Goal: Entertainment & Leisure: Consume media (video, audio)

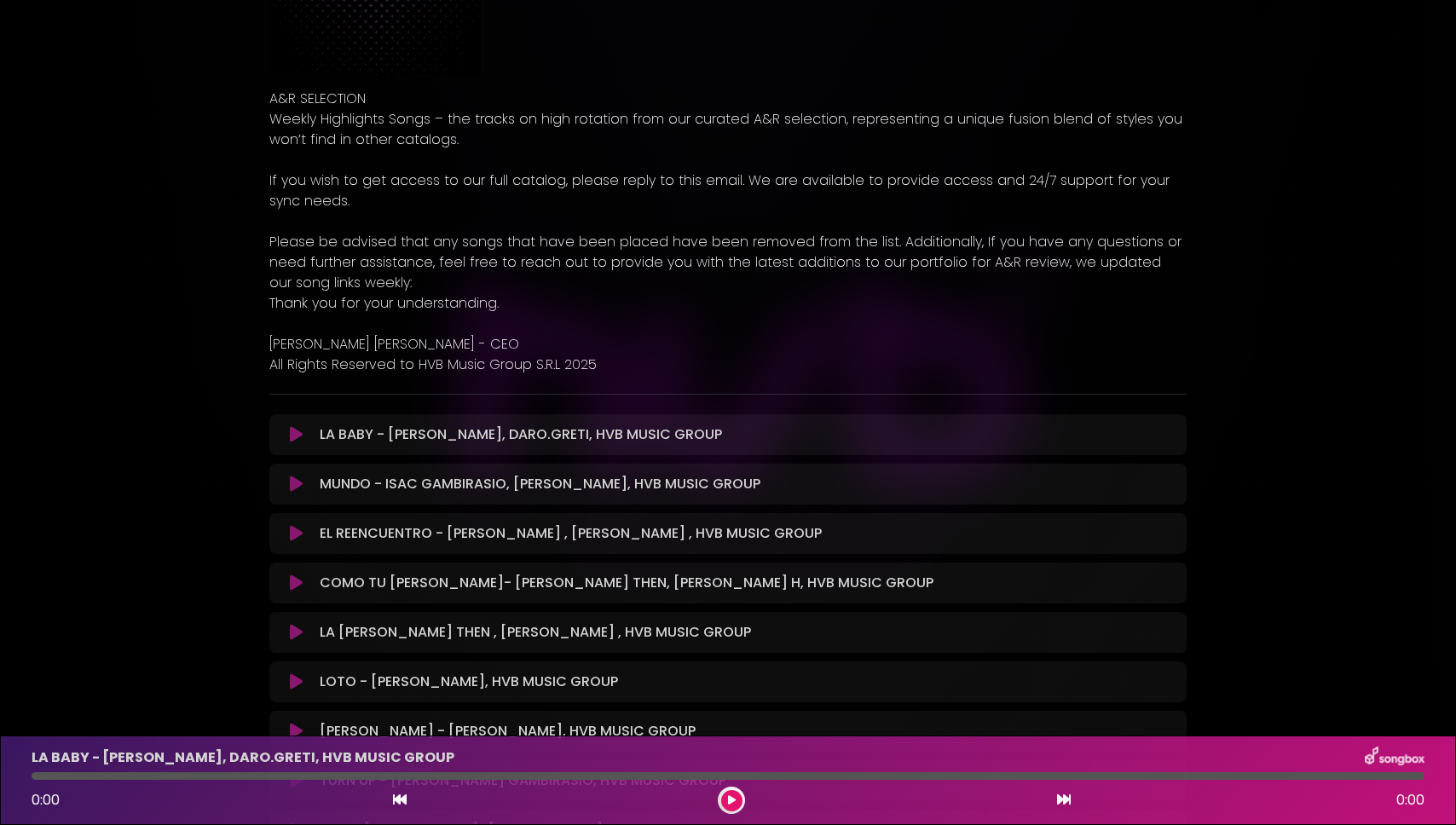
scroll to position [212, 0]
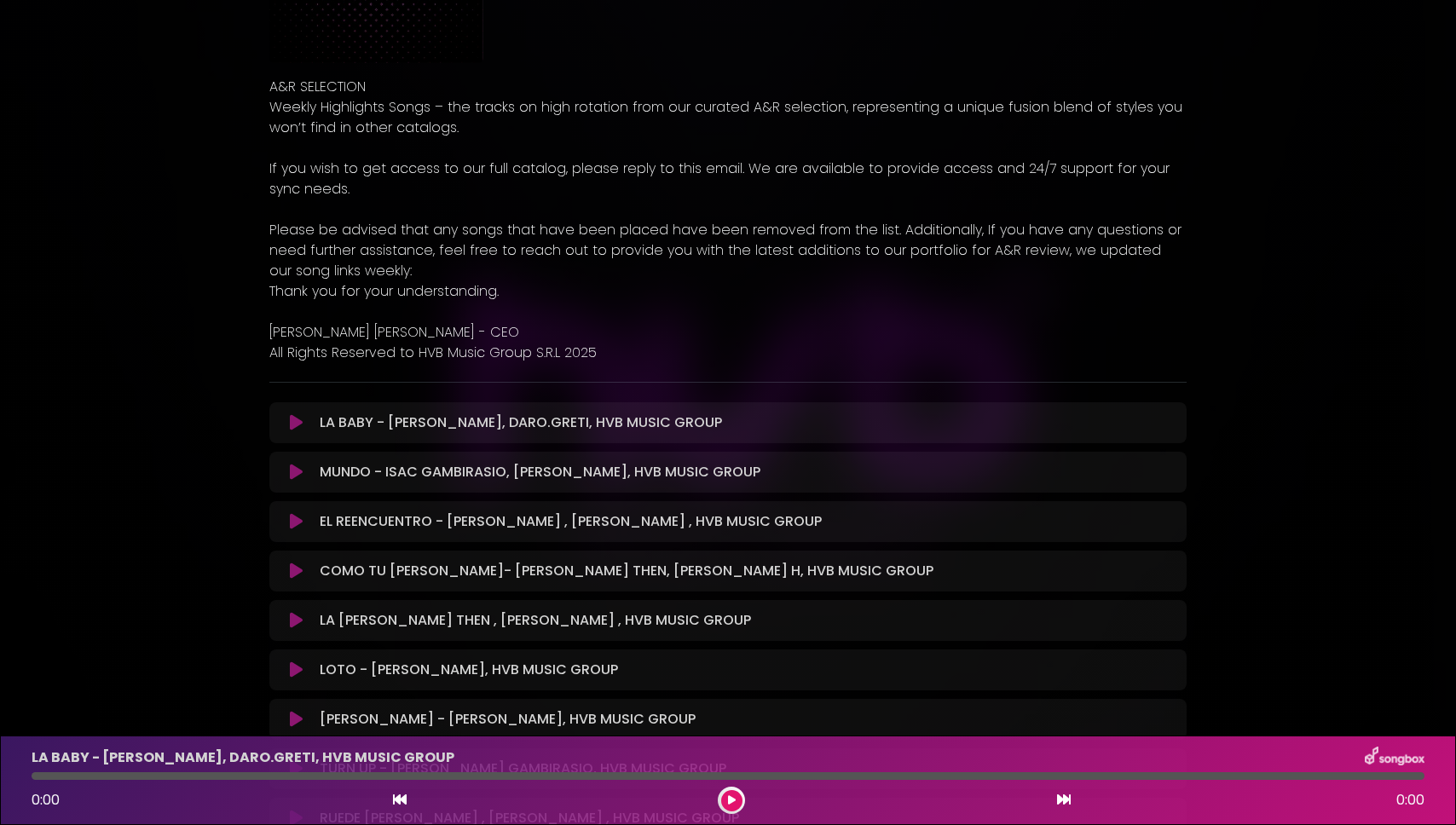
click at [292, 424] on icon at bounding box center [296, 423] width 13 height 17
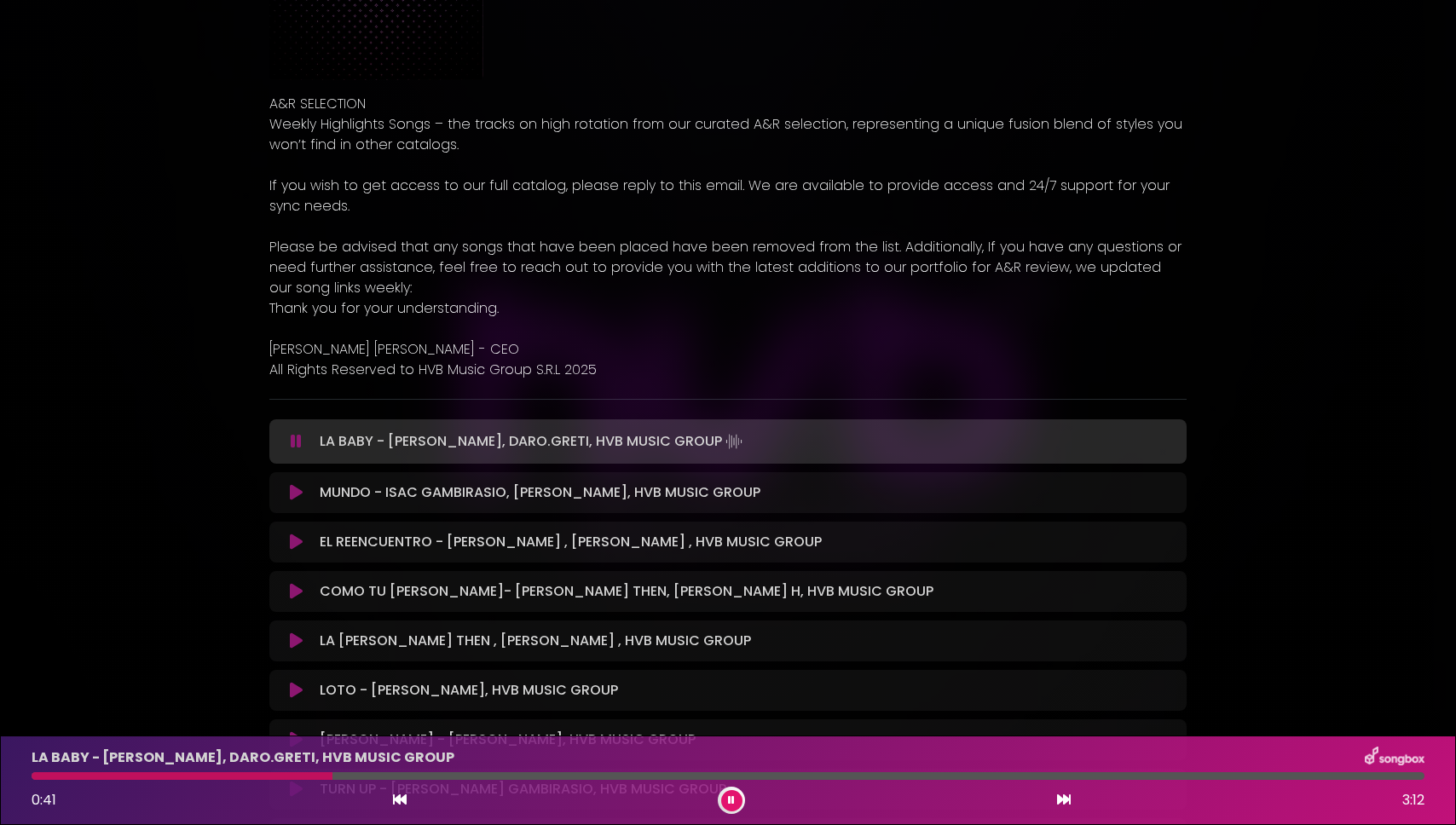
scroll to position [237, 0]
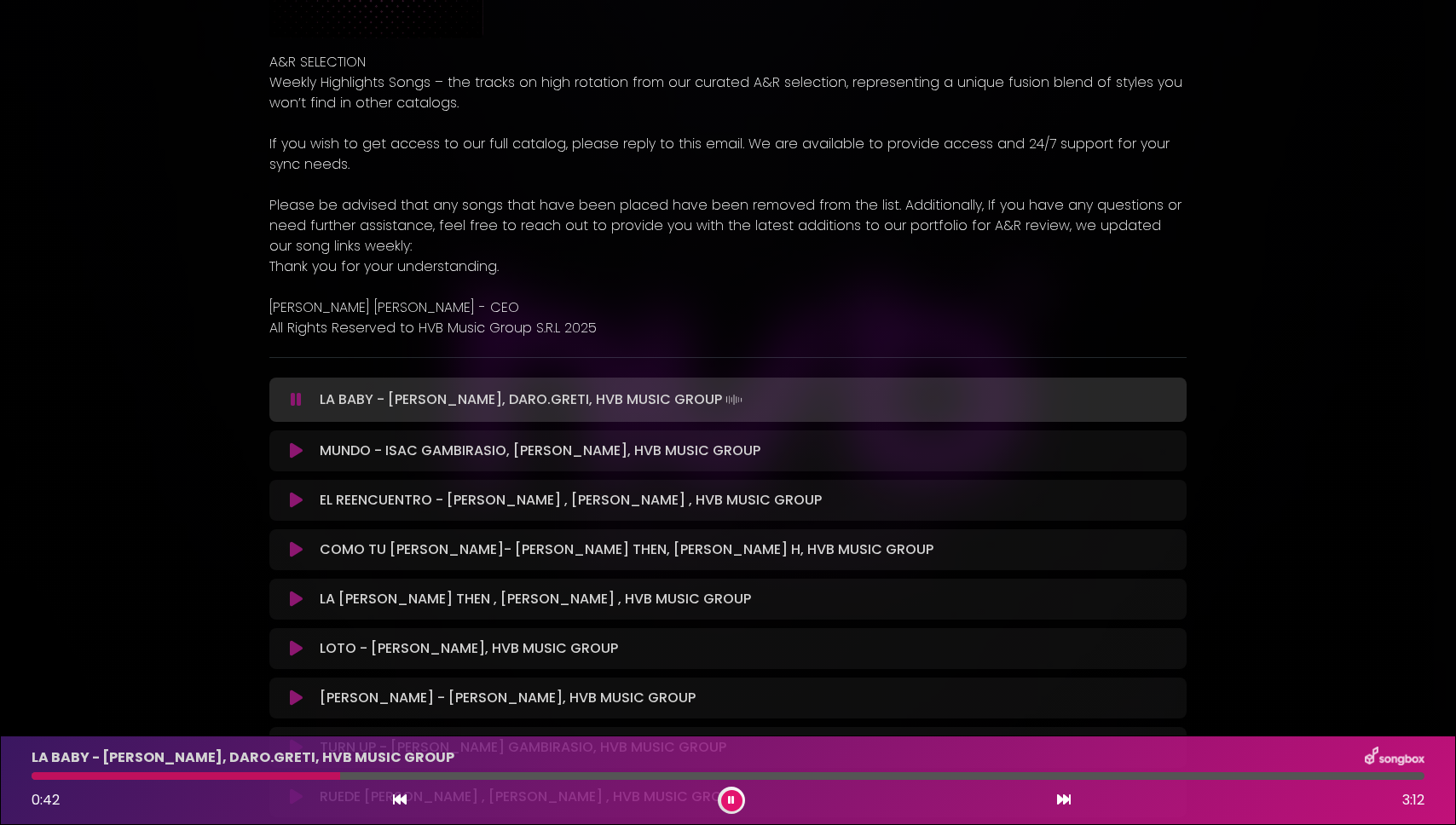
click at [503, 778] on div at bounding box center [728, 776] width 1393 height 8
click at [618, 772] on div "LA BABY - [PERSON_NAME], DARO.GRETI, HVB MUSIC GROUP 1:05 3:12" at bounding box center [727, 780] width 1413 height 67
click at [635, 779] on div at bounding box center [728, 776] width 1393 height 8
click at [293, 453] on icon at bounding box center [296, 451] width 13 height 17
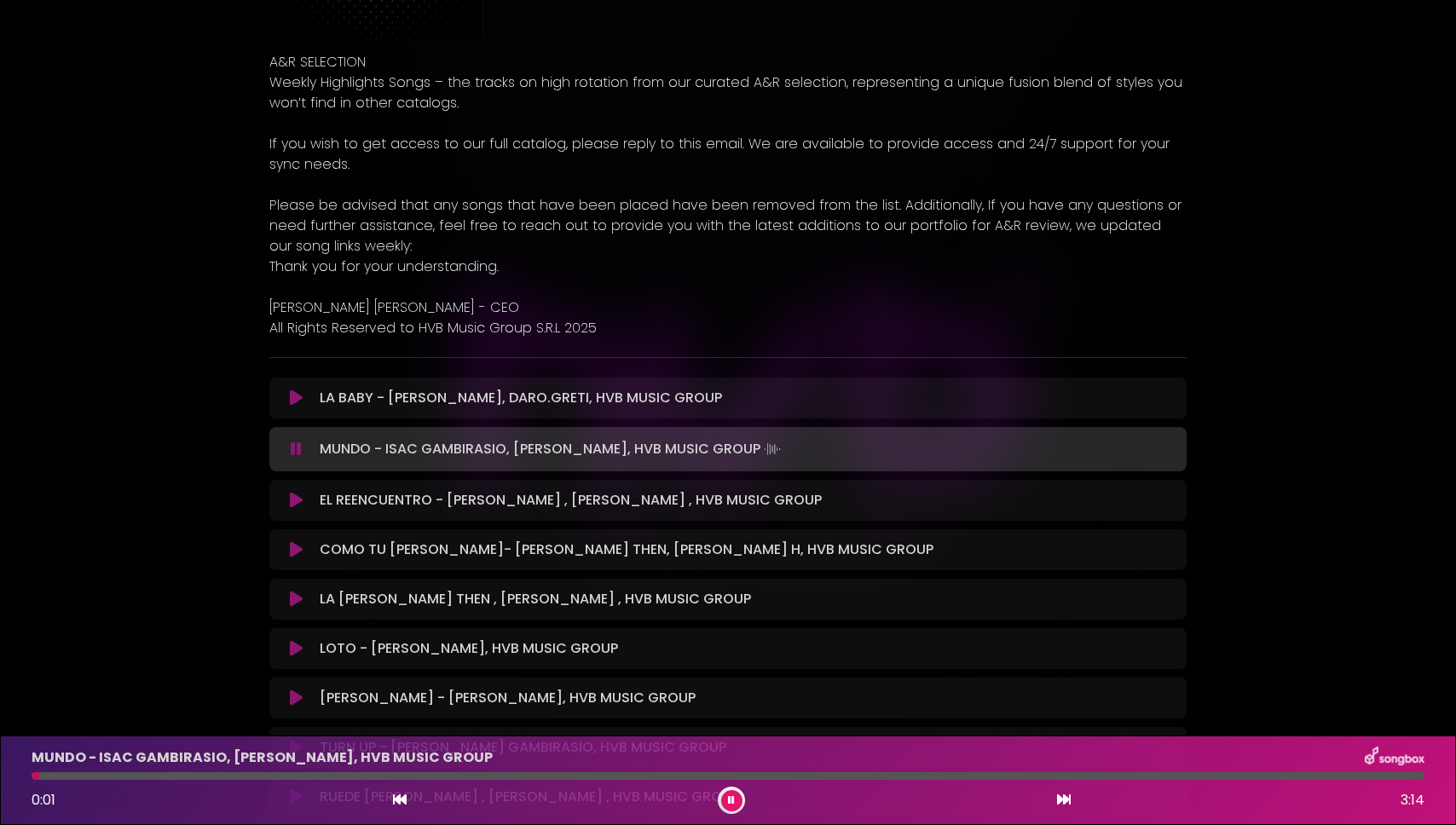
click at [158, 774] on div at bounding box center [728, 776] width 1393 height 8
click at [265, 775] on div at bounding box center [728, 776] width 1393 height 8
click at [481, 775] on div at bounding box center [728, 776] width 1393 height 8
click at [294, 500] on icon at bounding box center [296, 500] width 13 height 17
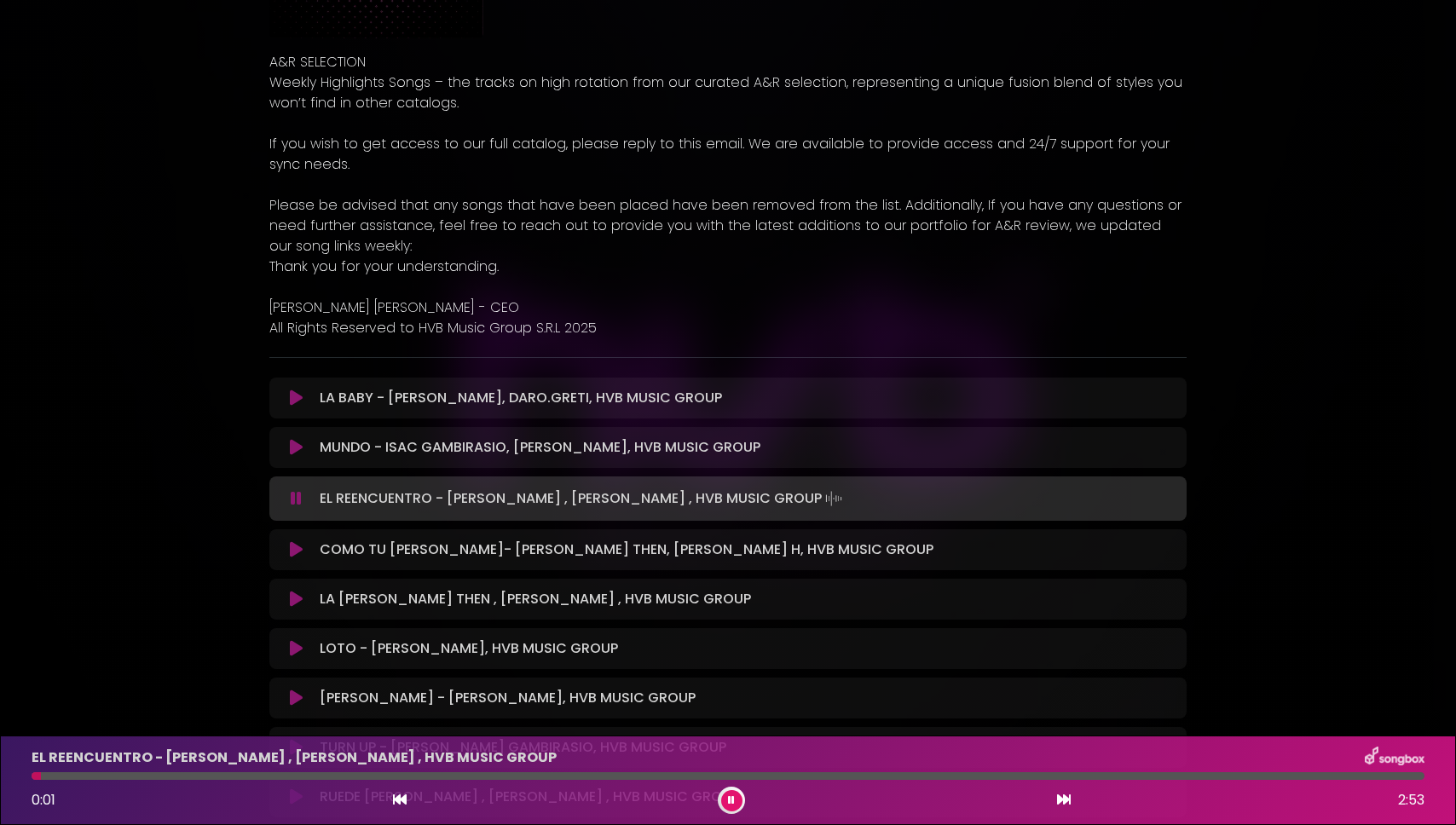
click at [228, 779] on div at bounding box center [728, 776] width 1393 height 8
click at [510, 781] on div "EL REENCUENTRO - [PERSON_NAME] , [PERSON_NAME] , HVB MUSIC GROUP 0:30 2:53" at bounding box center [727, 780] width 1413 height 67
click at [520, 774] on div at bounding box center [728, 776] width 1393 height 8
click at [284, 547] on button at bounding box center [296, 550] width 33 height 17
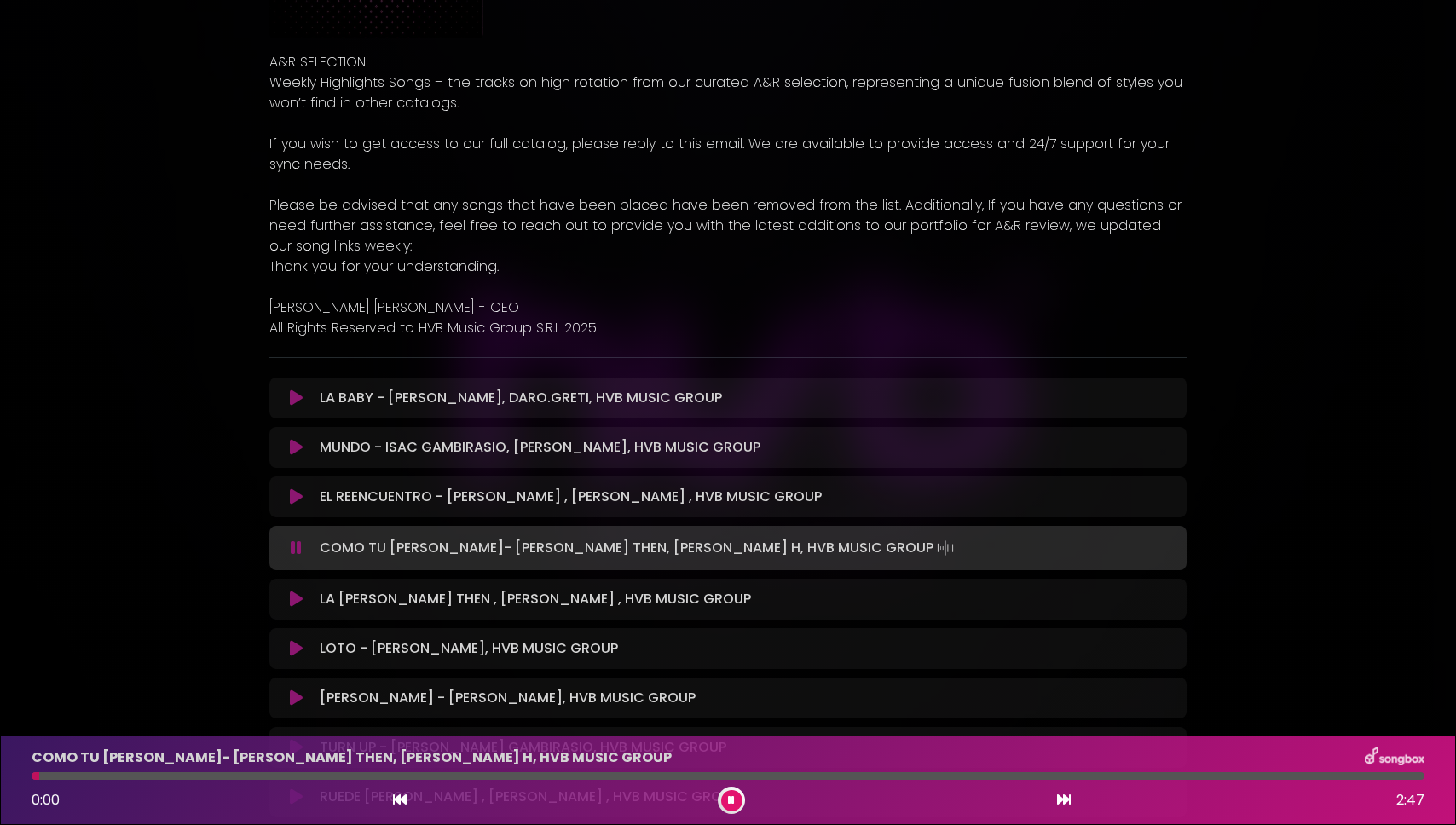
click at [275, 771] on div "COMO TU [PERSON_NAME]- [PERSON_NAME] THEN, [PERSON_NAME] H, HVB MUSIC GROUP 0:0…" at bounding box center [727, 780] width 1413 height 67
click at [235, 778] on div at bounding box center [728, 776] width 1393 height 8
click at [580, 777] on div at bounding box center [728, 776] width 1393 height 8
click at [299, 594] on icon at bounding box center [296, 600] width 13 height 17
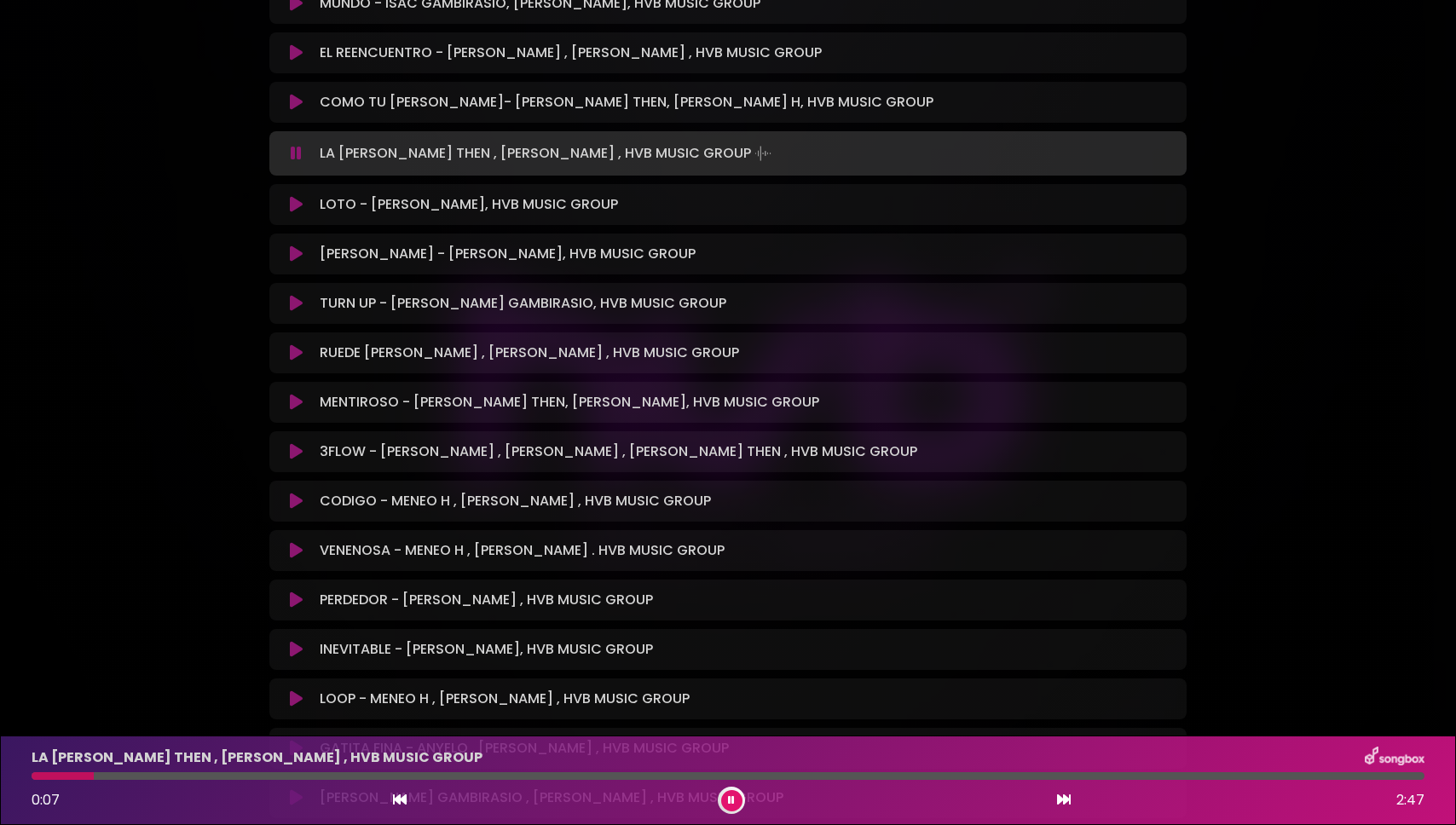
scroll to position [692, 0]
